Goal: Transaction & Acquisition: Purchase product/service

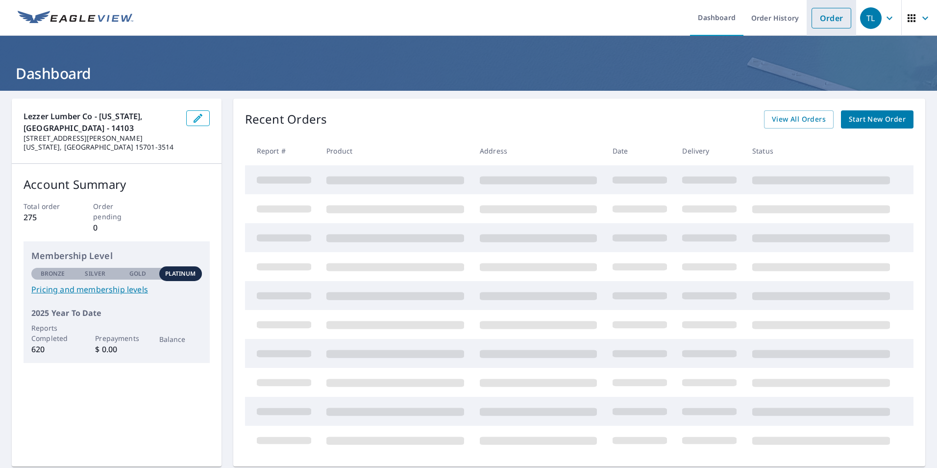
click at [818, 22] on link "Order" at bounding box center [832, 18] width 40 height 21
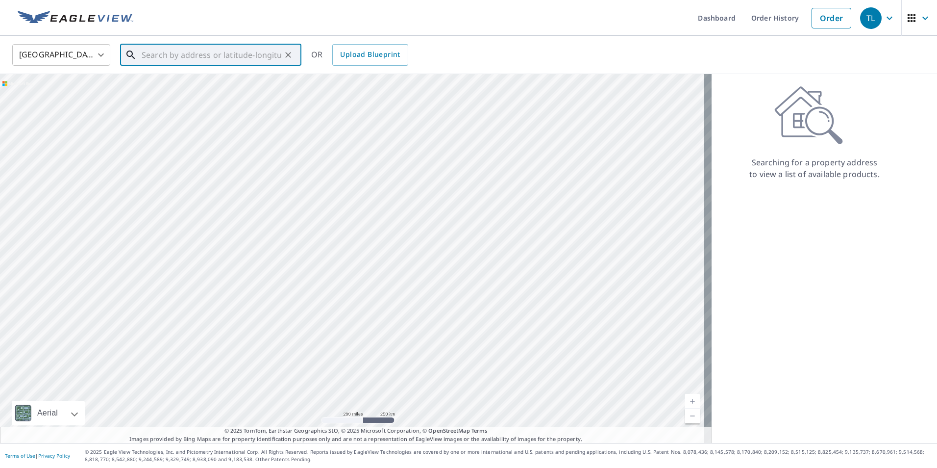
click at [173, 54] on input "text" at bounding box center [212, 54] width 140 height 27
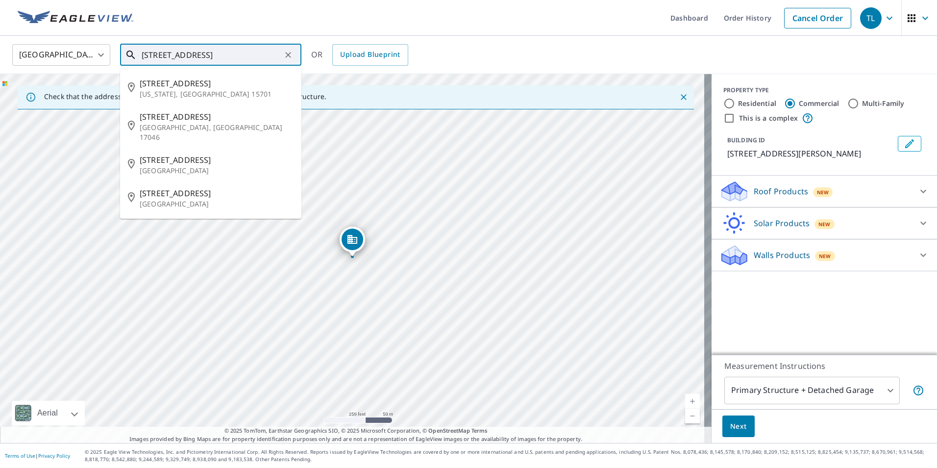
click at [191, 54] on input "[STREET_ADDRESS]" at bounding box center [212, 54] width 140 height 27
click at [186, 95] on p "[US_STATE], [GEOGRAPHIC_DATA] 15701" at bounding box center [217, 94] width 154 height 10
type input "[STREET_ADDRESS][US_STATE]"
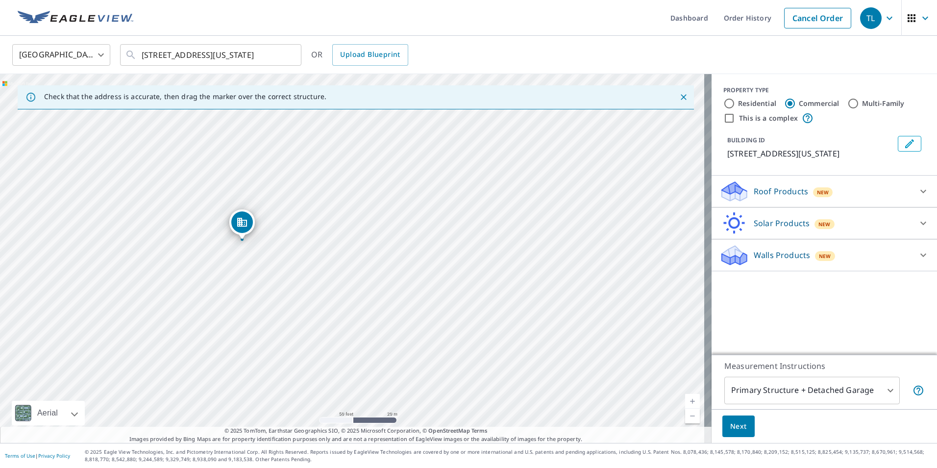
drag, startPoint x: 197, startPoint y: 220, endPoint x: 412, endPoint y: 137, distance: 231.2
click at [412, 137] on div "[STREET_ADDRESS][US_STATE]" at bounding box center [356, 258] width 712 height 369
click at [723, 101] on input "Residential" at bounding box center [729, 104] width 12 height 12
radio input "true"
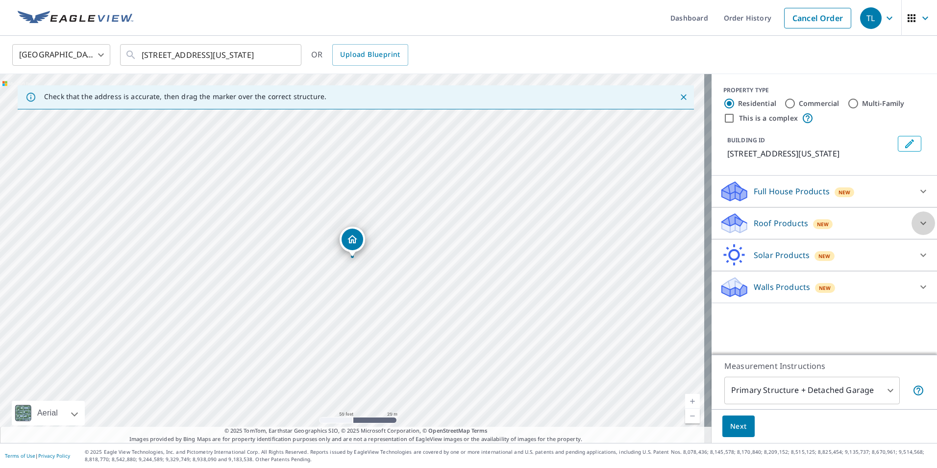
click at [920, 219] on icon at bounding box center [924, 223] width 12 height 12
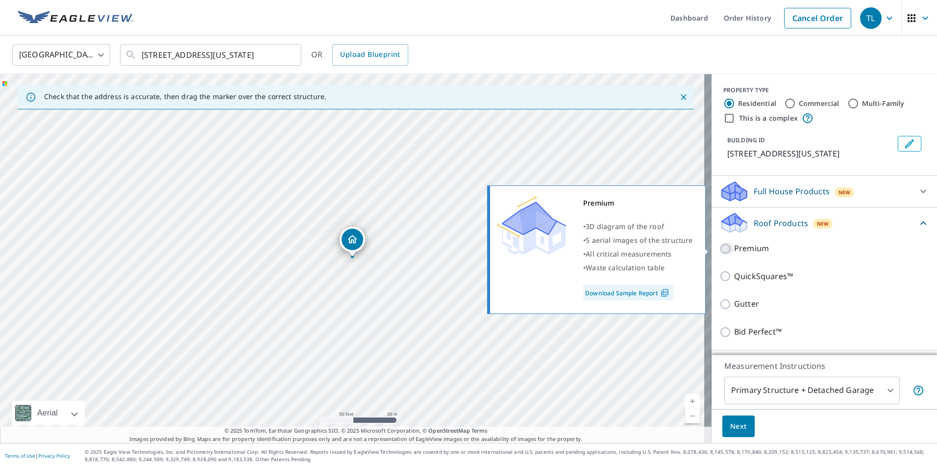
click at [720, 248] on input "Premium" at bounding box center [727, 249] width 15 height 12
checkbox input "true"
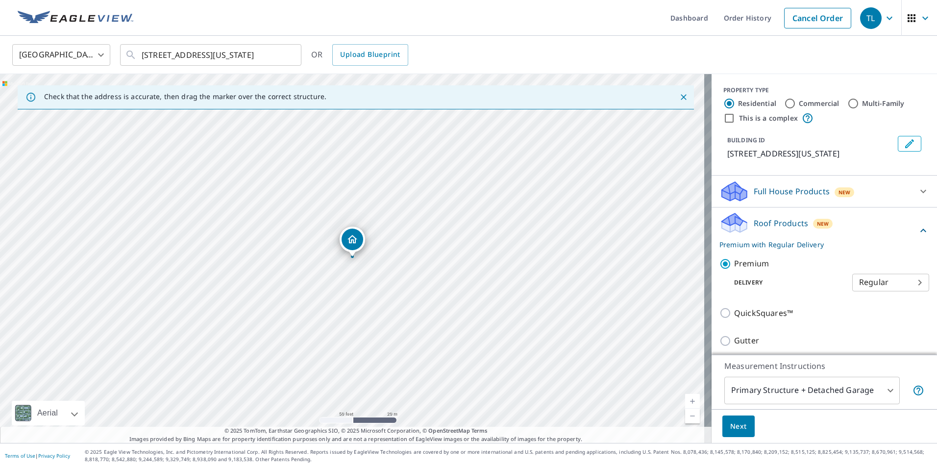
click at [736, 428] on span "Next" at bounding box center [738, 426] width 17 height 12
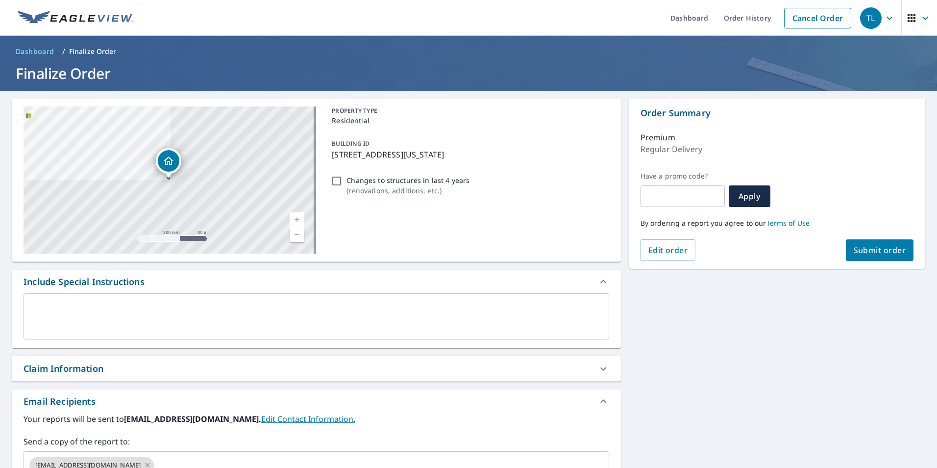
click at [869, 248] on span "Submit order" at bounding box center [880, 250] width 52 height 11
